Goal: Task Accomplishment & Management: Use online tool/utility

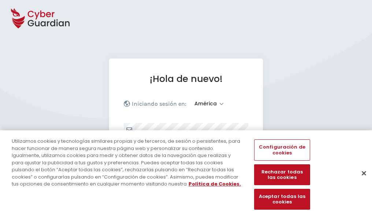
select select "América"
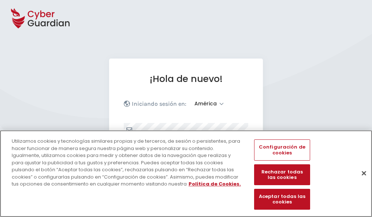
scroll to position [96, 0]
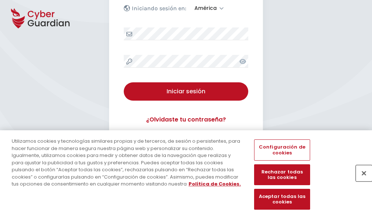
click at [360, 181] on button "Cerrar" at bounding box center [364, 173] width 16 height 16
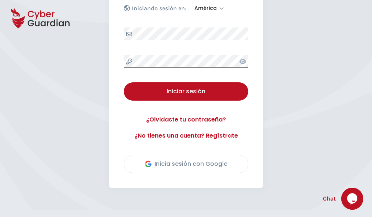
scroll to position [166, 0]
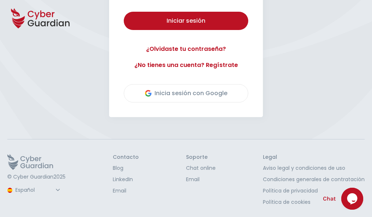
click at [124, 12] on button "Iniciar sesión" at bounding box center [186, 21] width 124 height 18
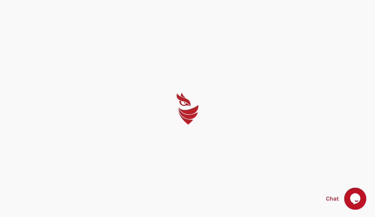
select select "English"
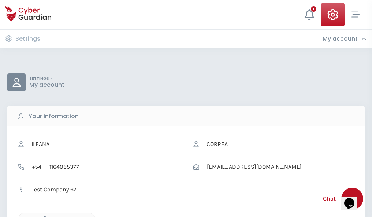
click at [43, 216] on icon "button" at bounding box center [43, 219] width 6 height 6
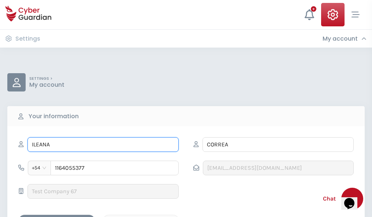
click at [103, 145] on input "ILEANA" at bounding box center [102, 144] width 151 height 15
type input "I"
type input "Úrsula"
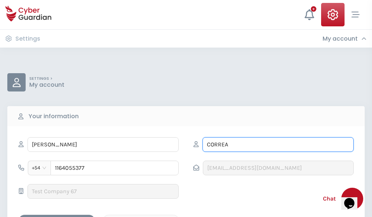
click at [278, 145] on input "CORREA" at bounding box center [277, 144] width 151 height 15
type input "C"
type input "Gallego"
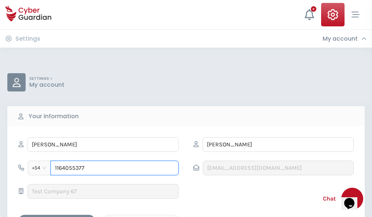
click at [115, 168] on input "1164055377" at bounding box center [115, 168] width 128 height 15
type input "1"
type input "4844011827"
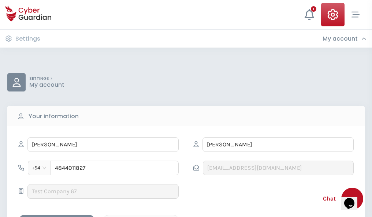
click at [141, 217] on div "Cancel" at bounding box center [140, 221] width 65 height 9
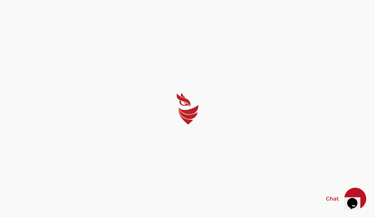
select select "English"
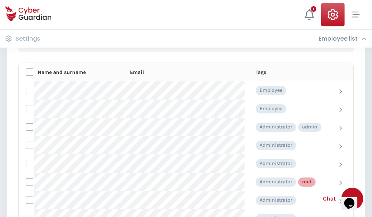
scroll to position [368, 0]
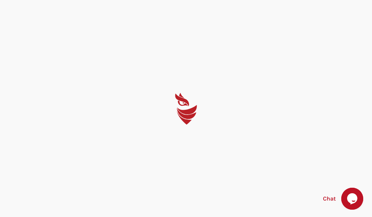
select select "English"
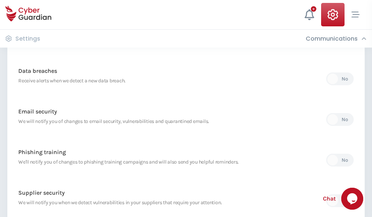
scroll to position [385, 0]
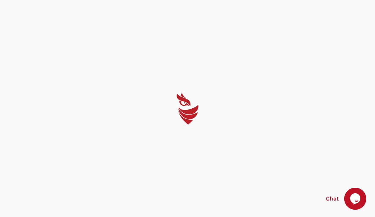
select select "English"
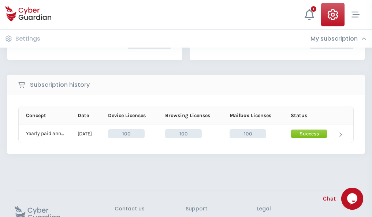
scroll to position [186, 0]
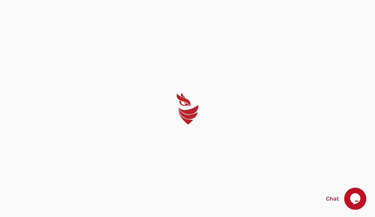
select select "English"
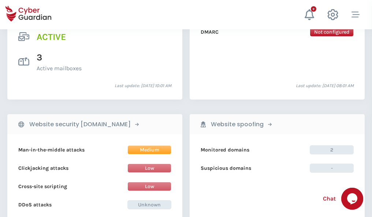
scroll to position [744, 0]
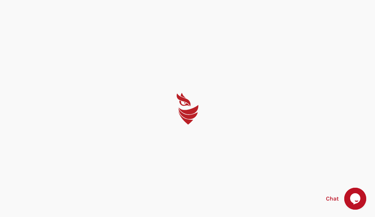
select select "English"
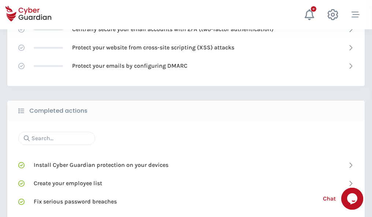
scroll to position [488, 0]
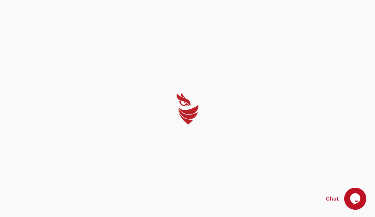
select select "English"
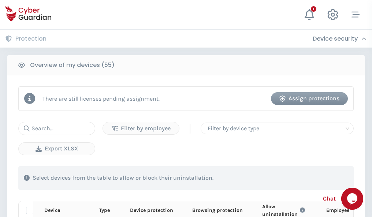
scroll to position [638, 0]
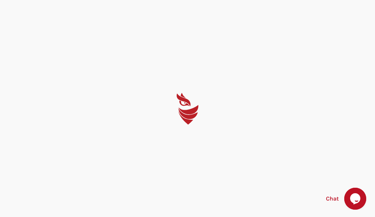
select select "English"
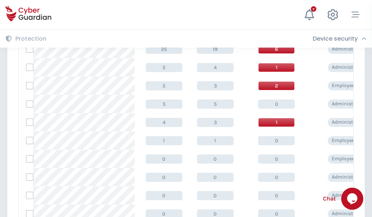
scroll to position [369, 0]
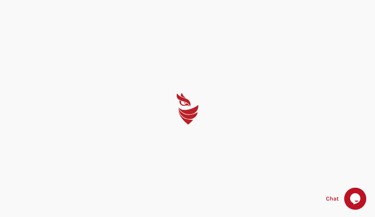
select select "English"
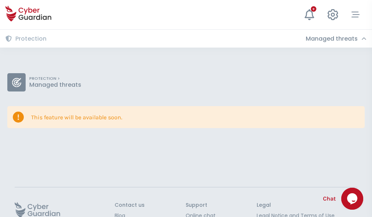
scroll to position [48, 0]
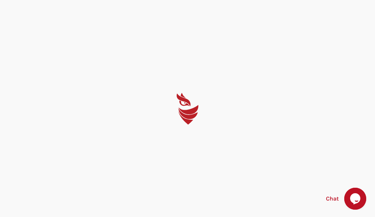
select select "English"
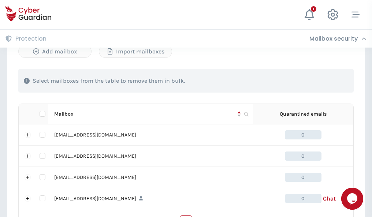
scroll to position [361, 0]
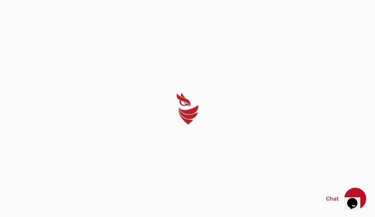
select select "English"
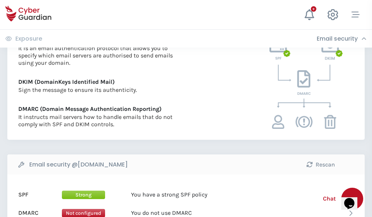
scroll to position [395, 0]
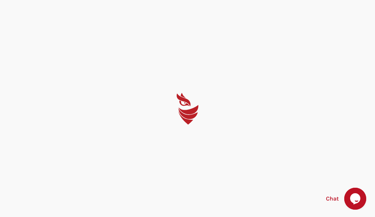
select select "English"
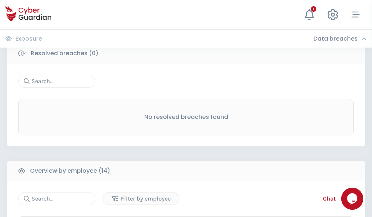
scroll to position [661, 0]
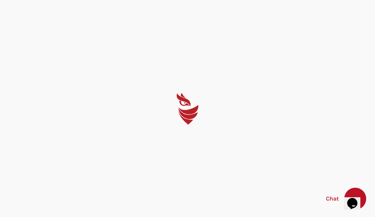
select select "English"
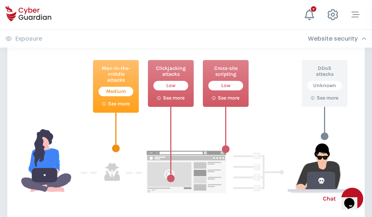
scroll to position [399, 0]
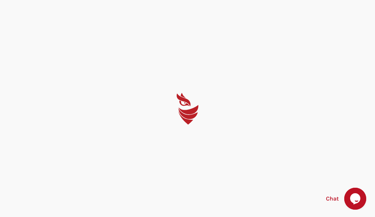
select select "English"
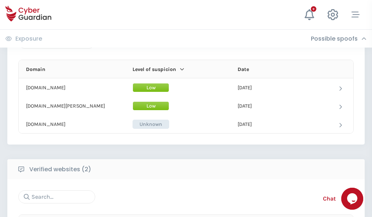
scroll to position [439, 0]
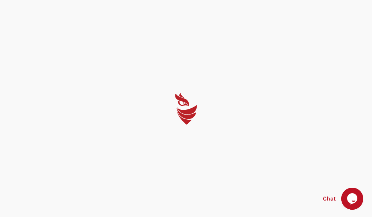
select select "English"
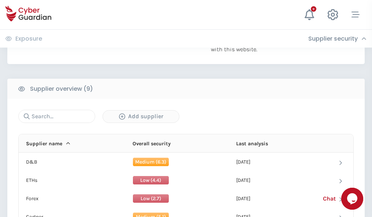
scroll to position [511, 0]
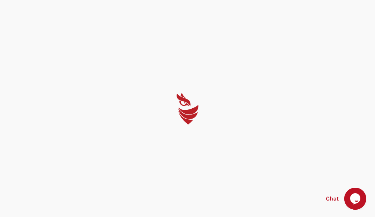
select select "English"
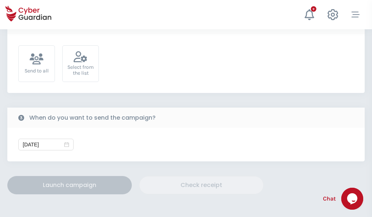
scroll to position [268, 0]
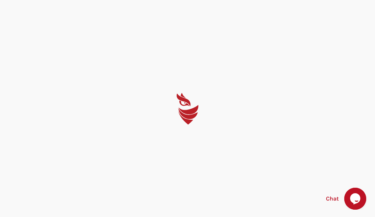
select select "English"
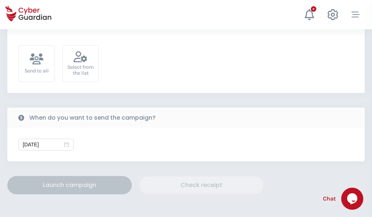
scroll to position [268, 0]
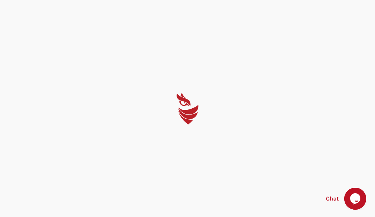
select select "English"
